Goal: Information Seeking & Learning: Learn about a topic

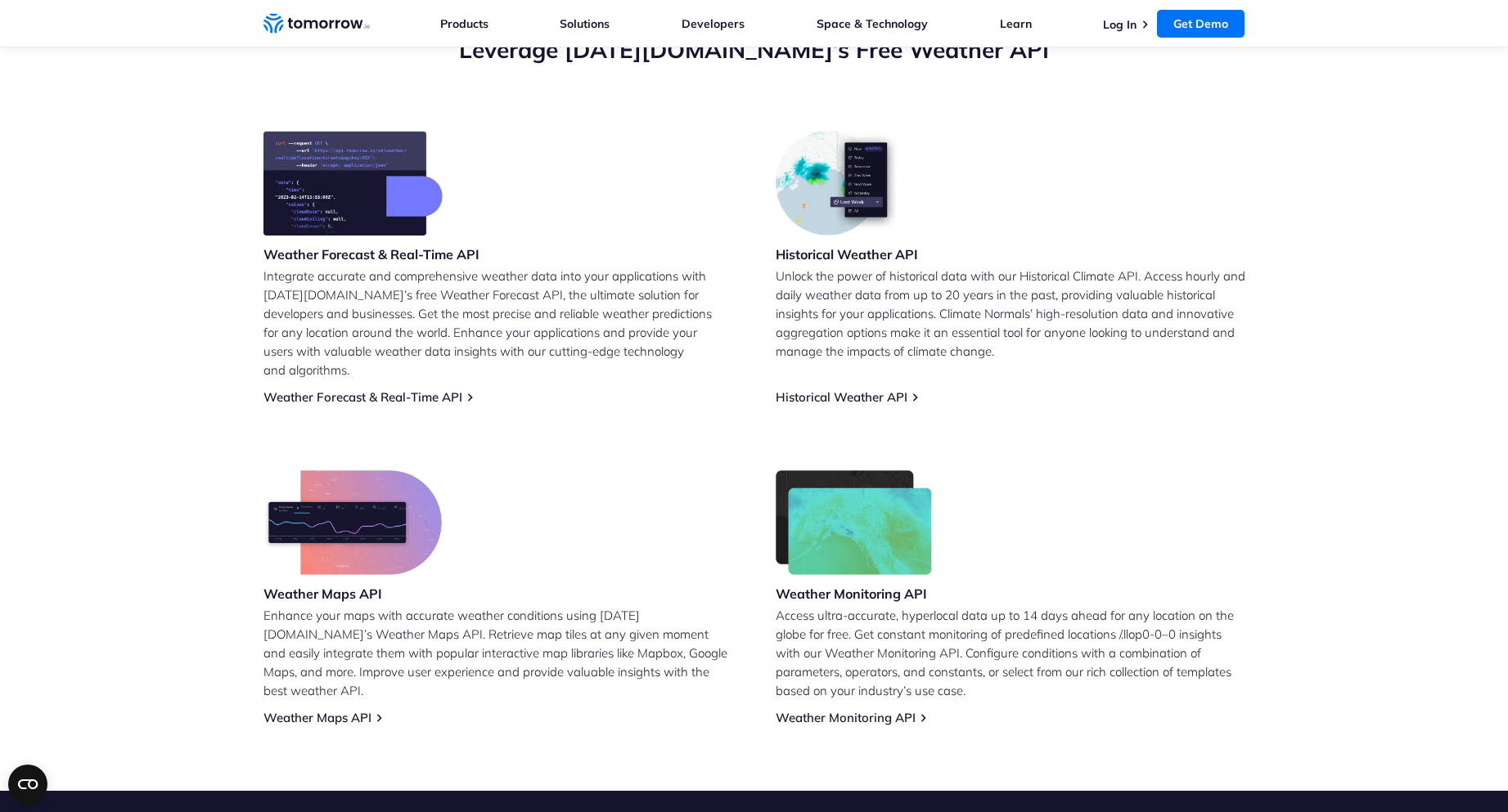
scroll to position [574, 0]
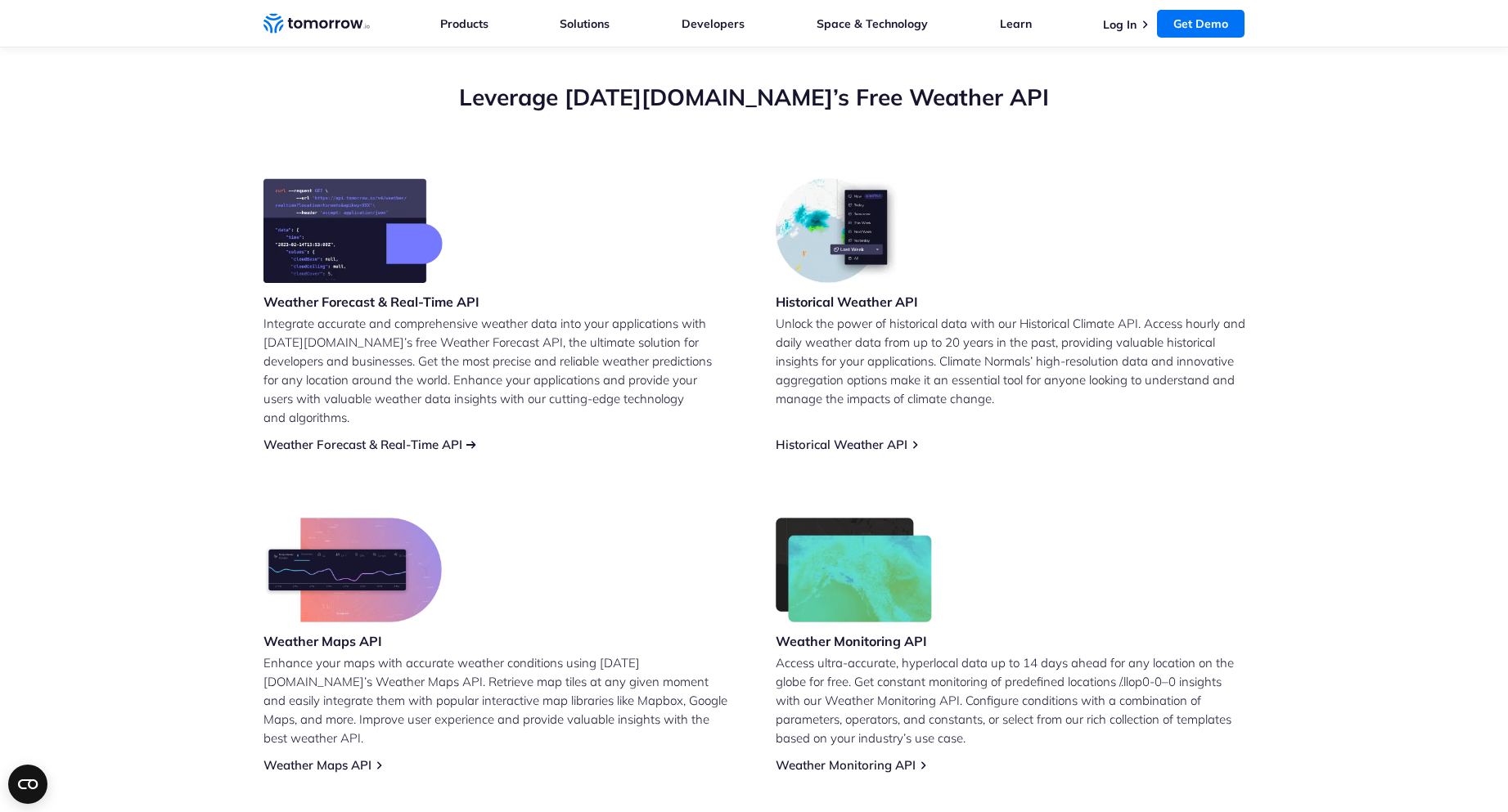
click at [446, 436] on link "Weather Forecast & Real-Time API" at bounding box center [363, 444] width 199 height 15
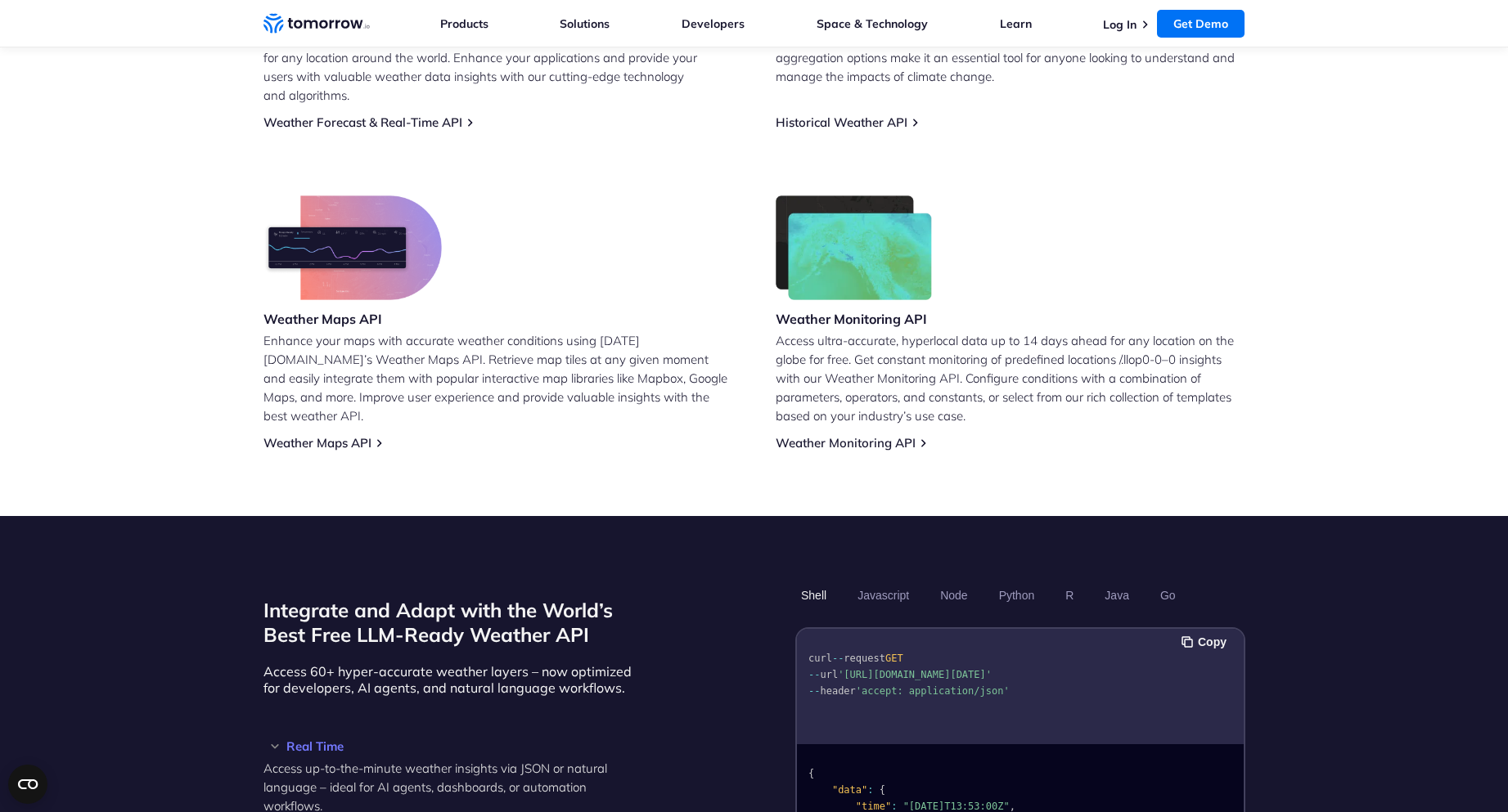
scroll to position [574, 0]
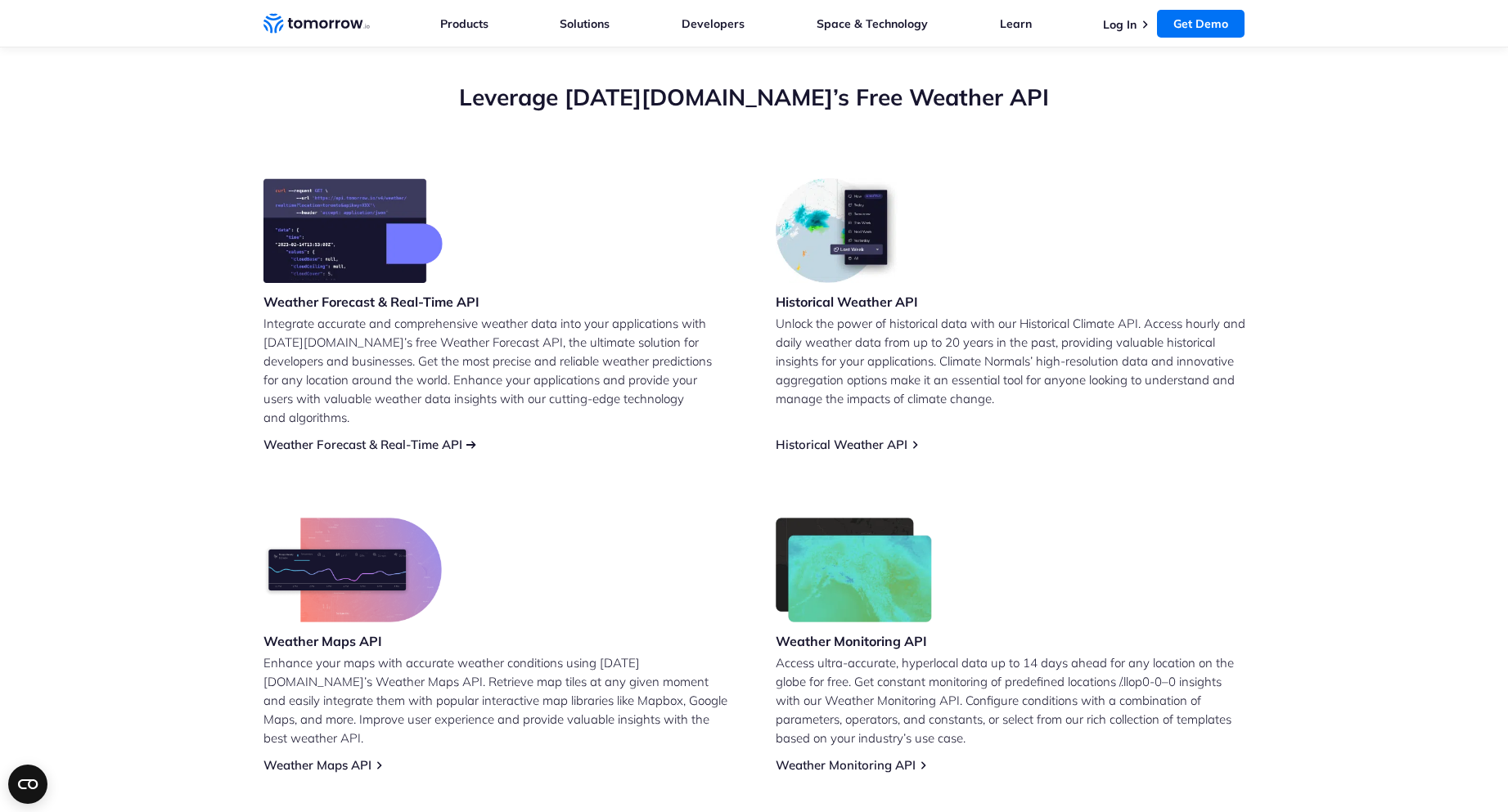
click at [413, 436] on link "Weather Forecast & Real-Time API" at bounding box center [363, 444] width 199 height 15
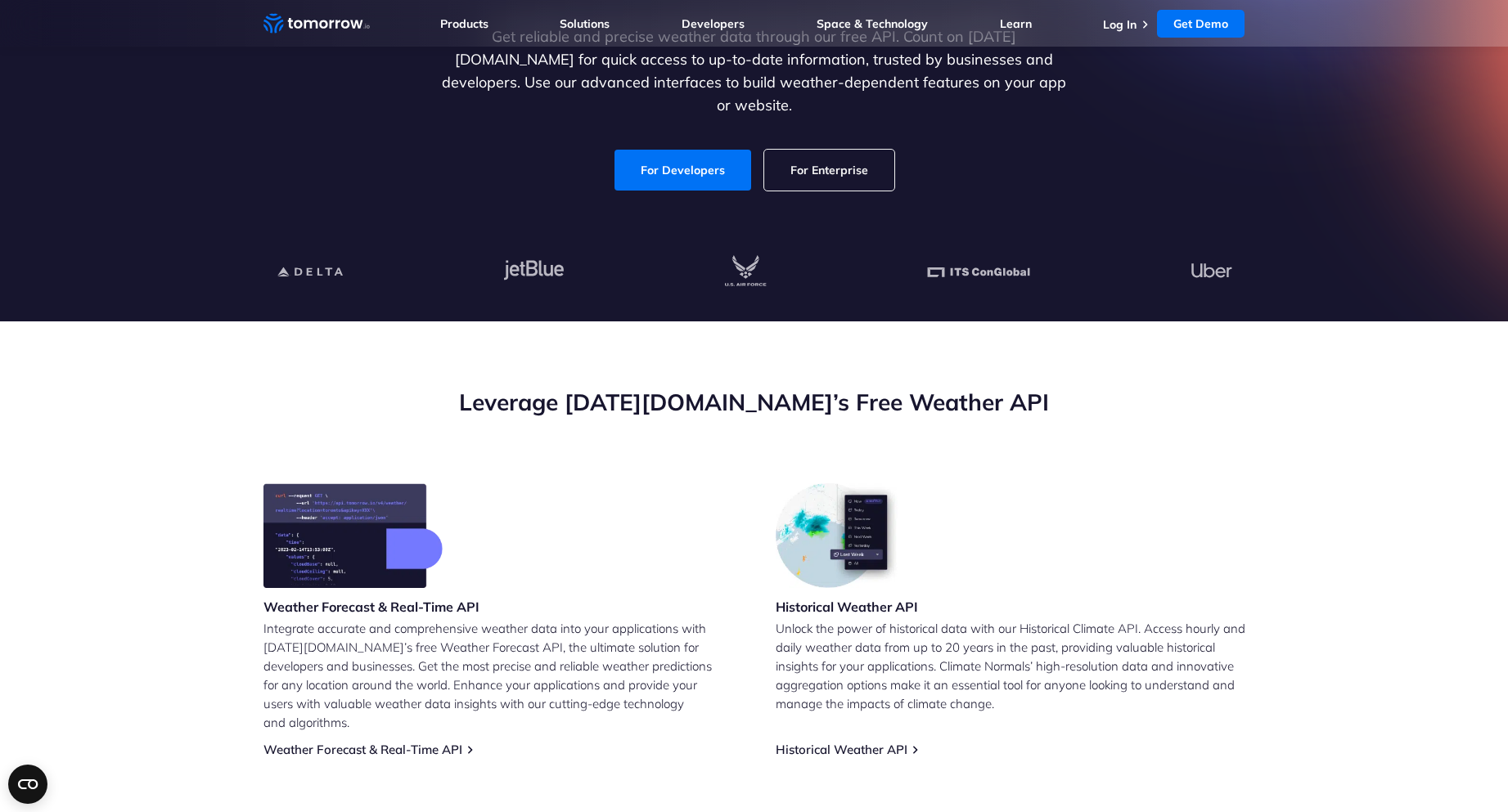
scroll to position [82, 0]
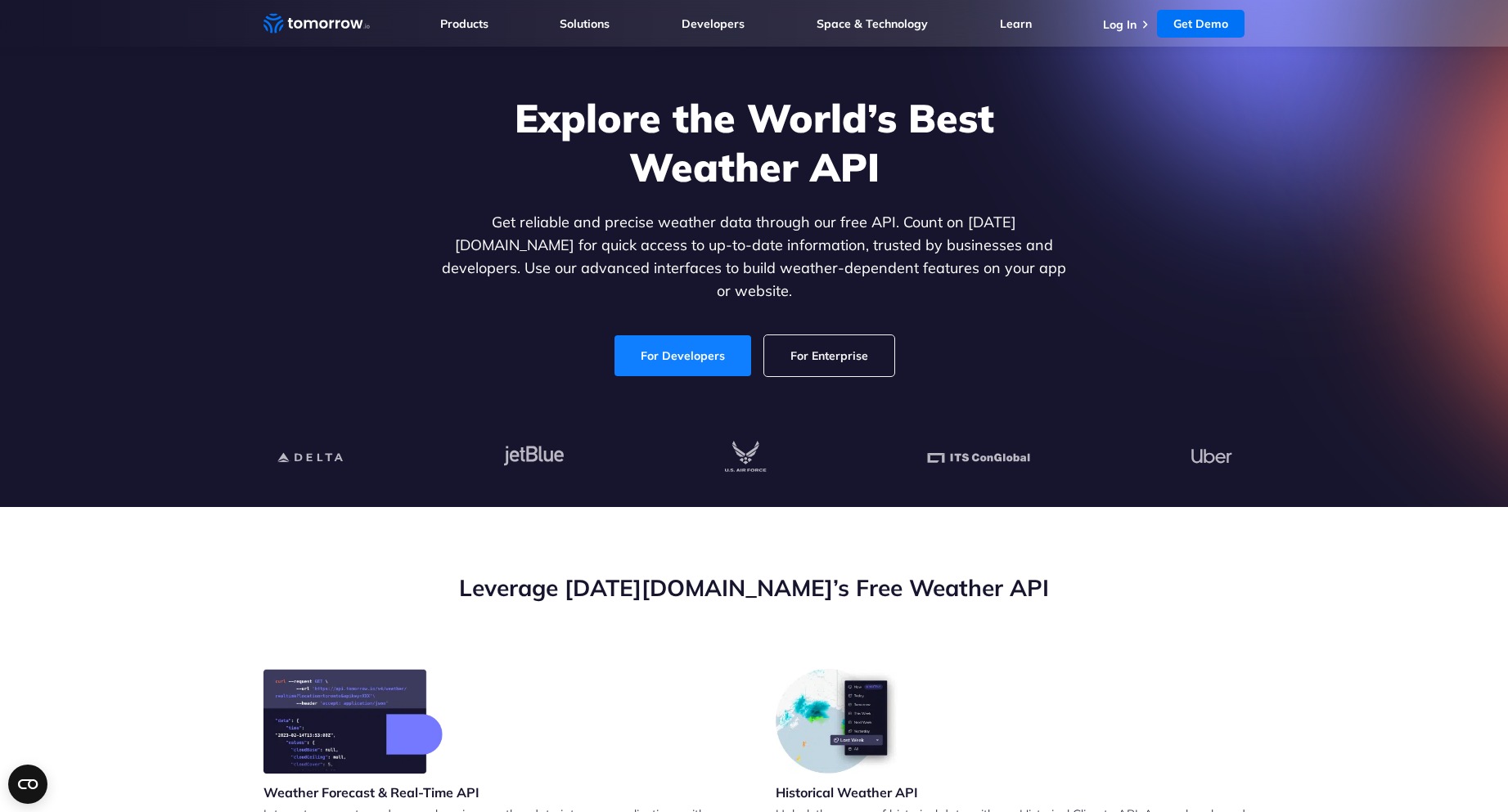
click at [662, 345] on link "For Developers" at bounding box center [682, 355] width 136 height 41
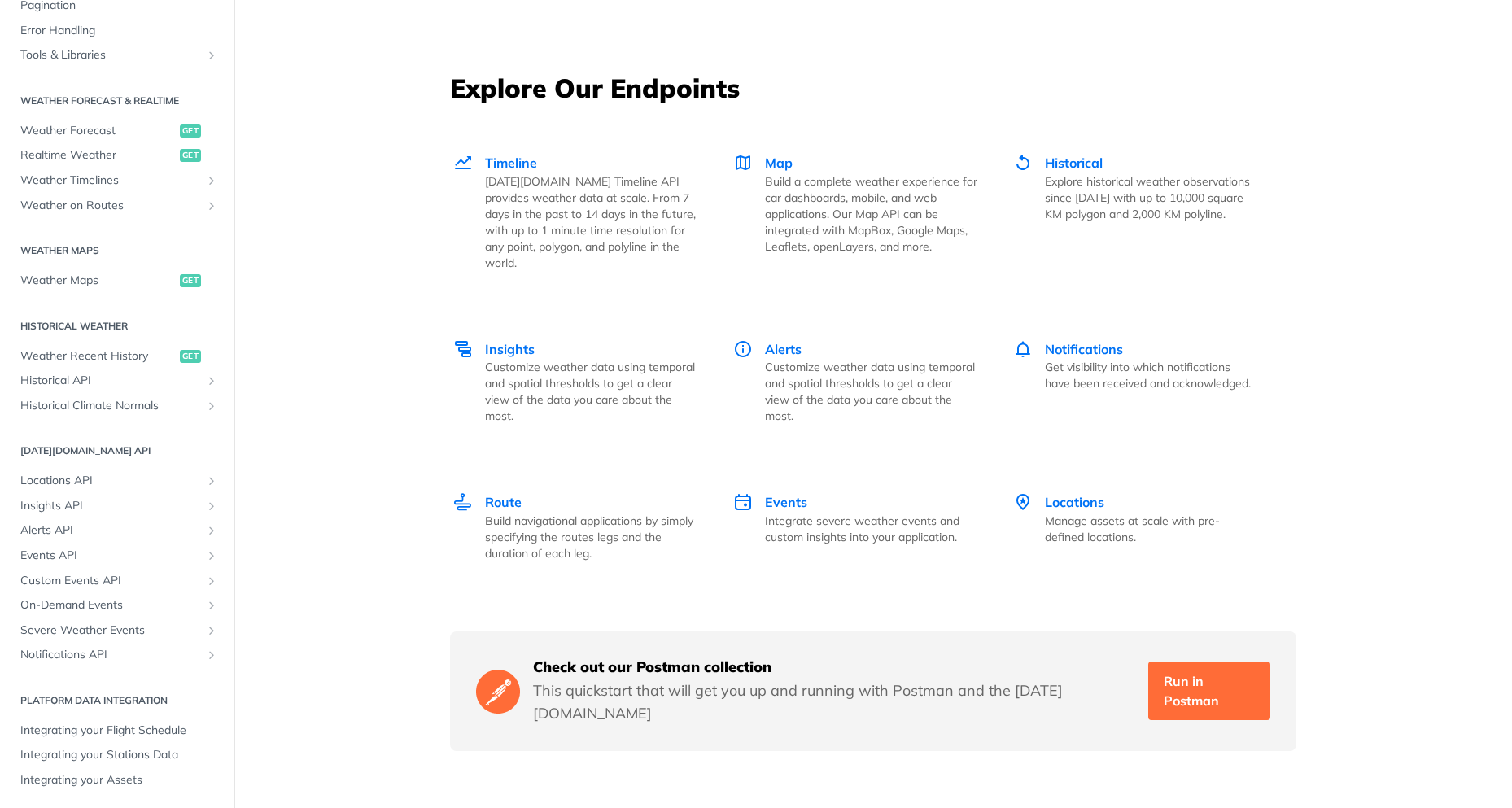
scroll to position [274, 0]
click at [99, 466] on ul "Locations API List Locations get Create a Location post Retrieve a Location get…" at bounding box center [117, 566] width 210 height 200
click at [92, 473] on span "Locations API" at bounding box center [110, 478] width 181 height 16
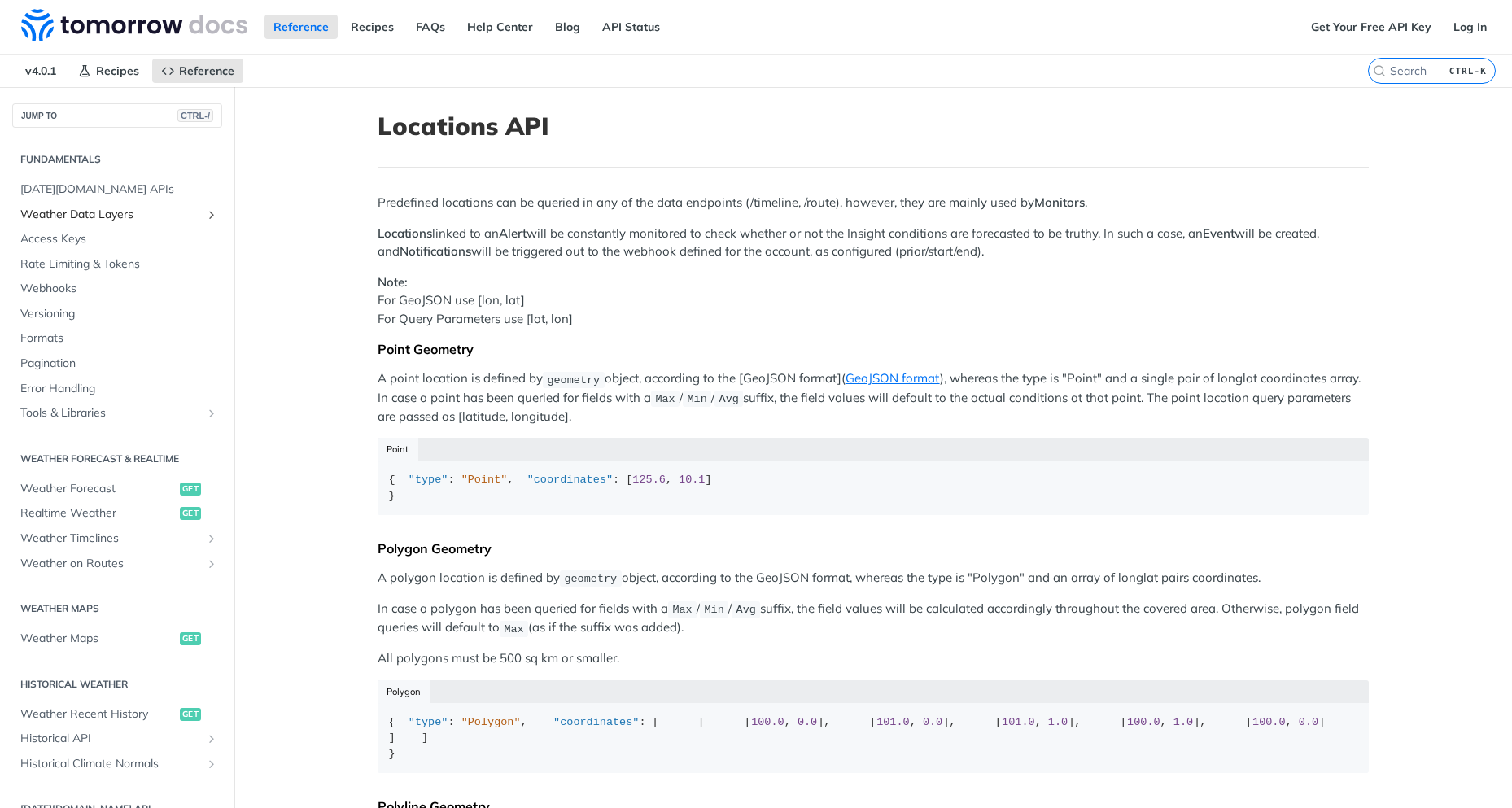
click at [165, 221] on span "Weather Data Layers" at bounding box center [110, 214] width 181 height 16
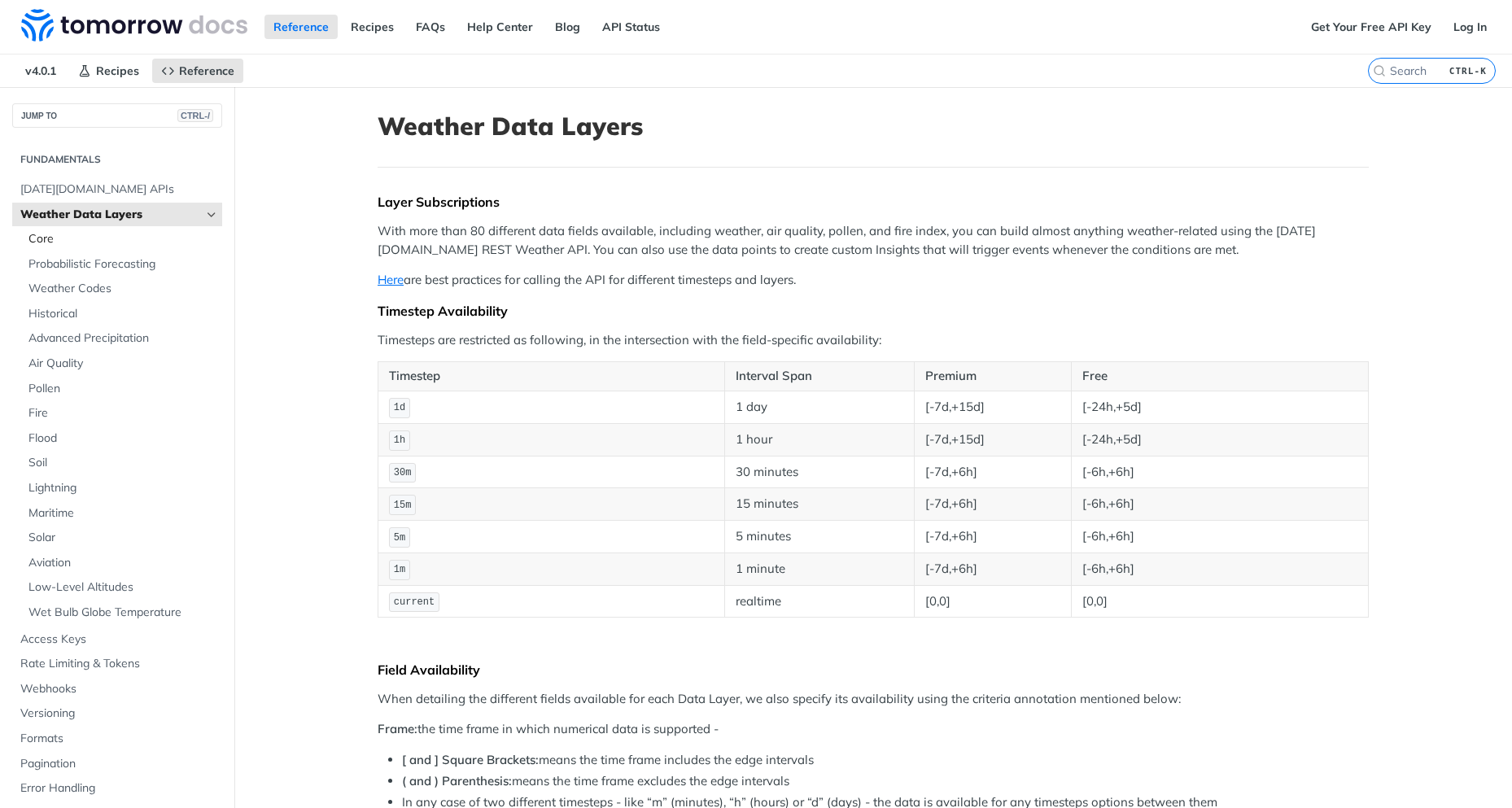
click at [45, 244] on span "Core" at bounding box center [123, 239] width 189 height 16
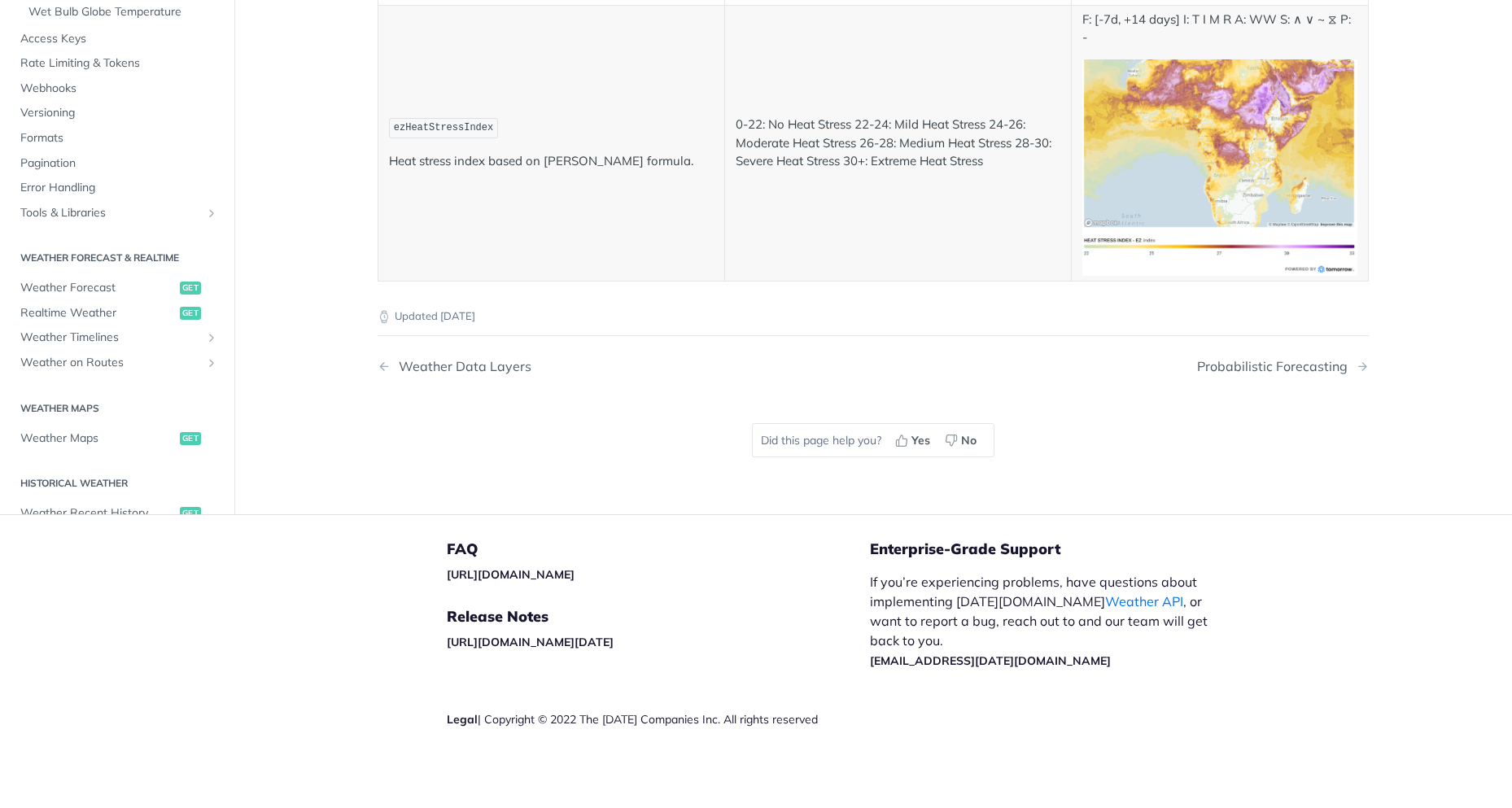
scroll to position [244, 0]
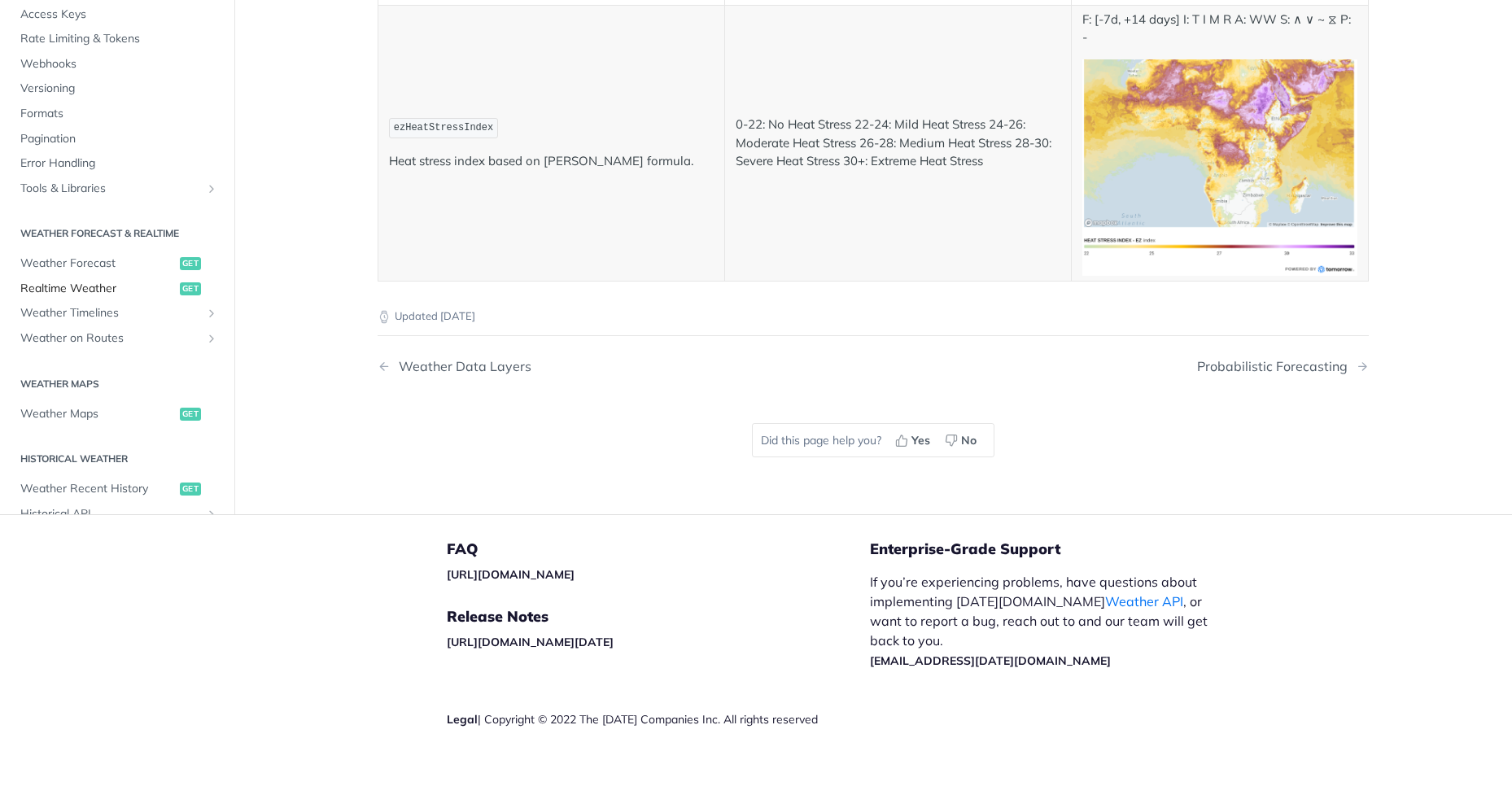
click at [99, 284] on span "Realtime Weather" at bounding box center [98, 288] width 156 height 16
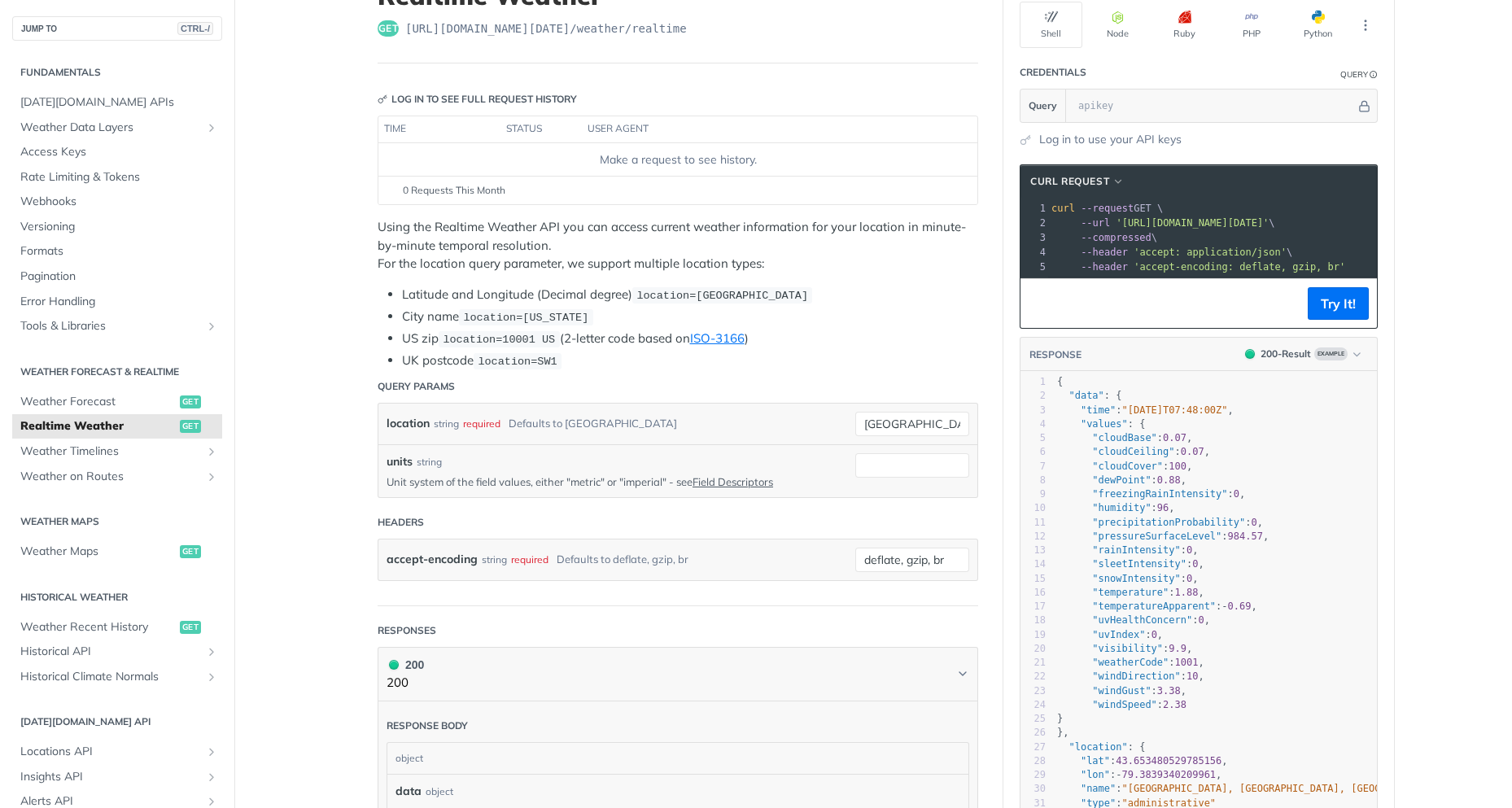
scroll to position [82, 0]
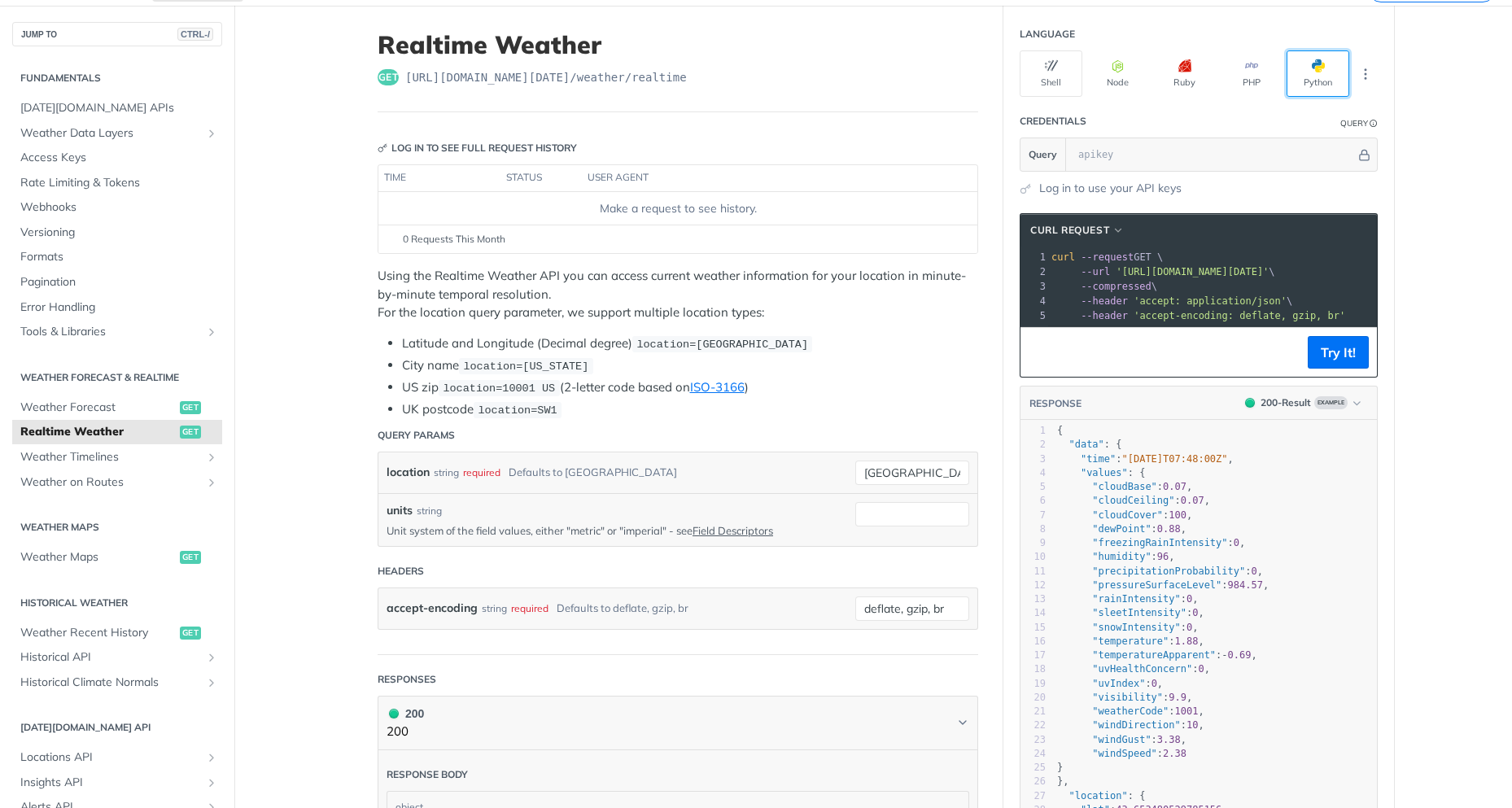
click at [1301, 70] on button "Python" at bounding box center [1317, 74] width 62 height 46
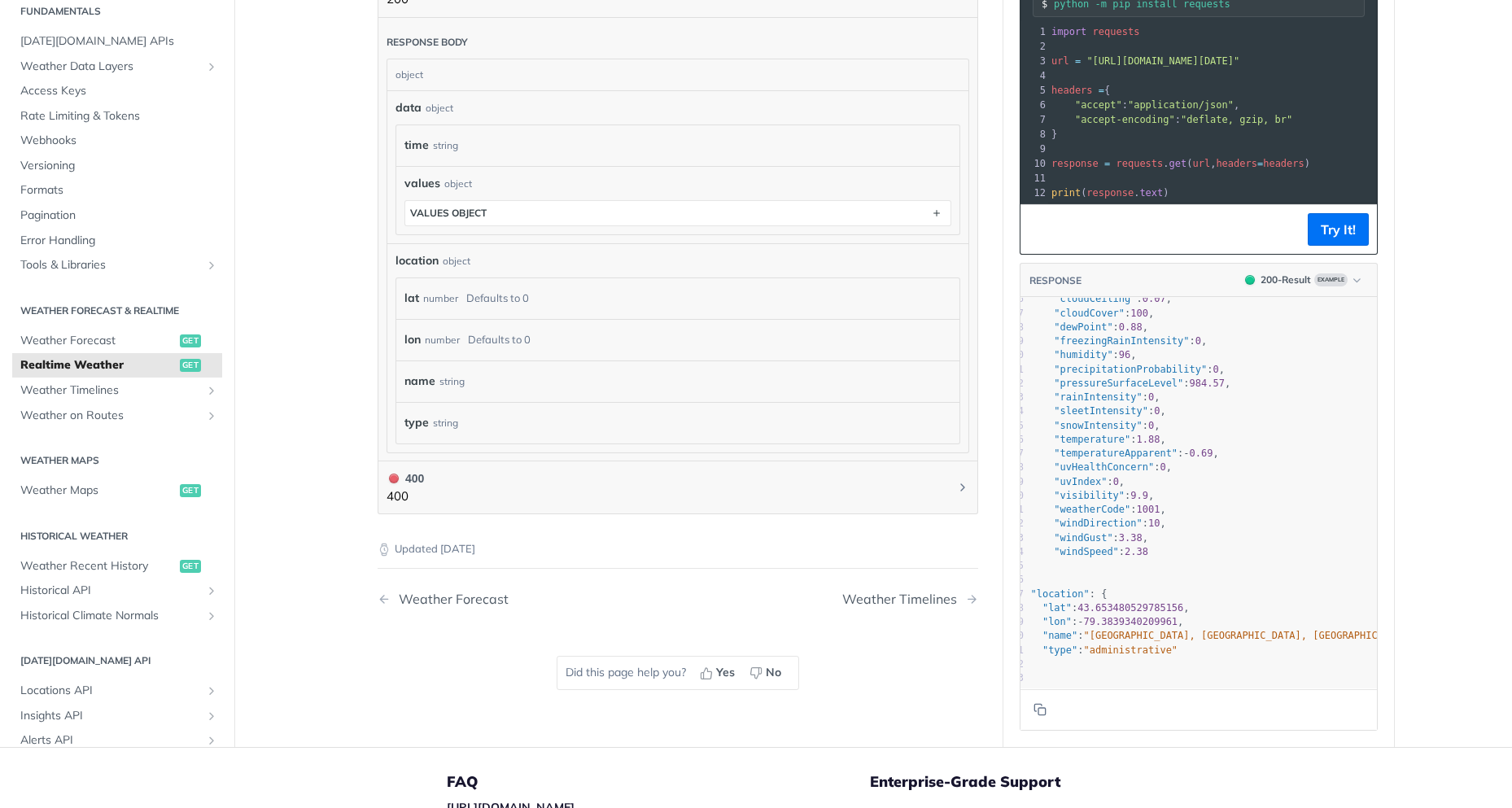
scroll to position [0, 0]
